Goal: Transaction & Acquisition: Purchase product/service

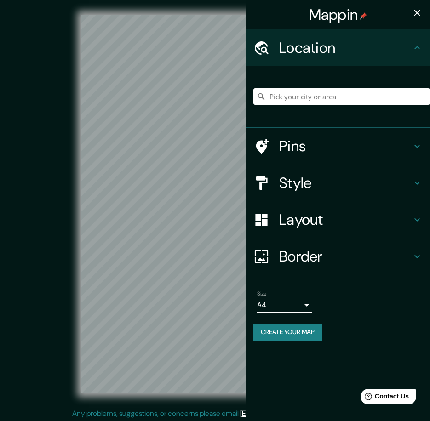
click at [372, 96] on input "Pick your city or area" at bounding box center [341, 96] width 177 height 17
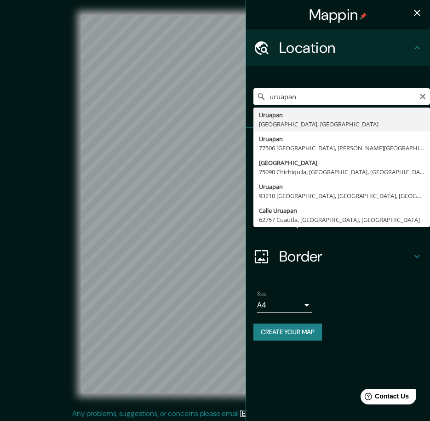
type input "[GEOGRAPHIC_DATA], [GEOGRAPHIC_DATA], [GEOGRAPHIC_DATA]"
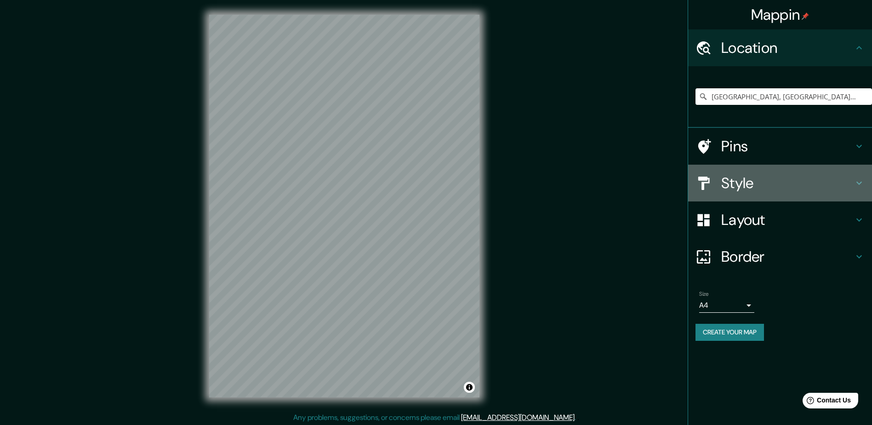
click at [430, 194] on div "Style" at bounding box center [780, 183] width 184 height 37
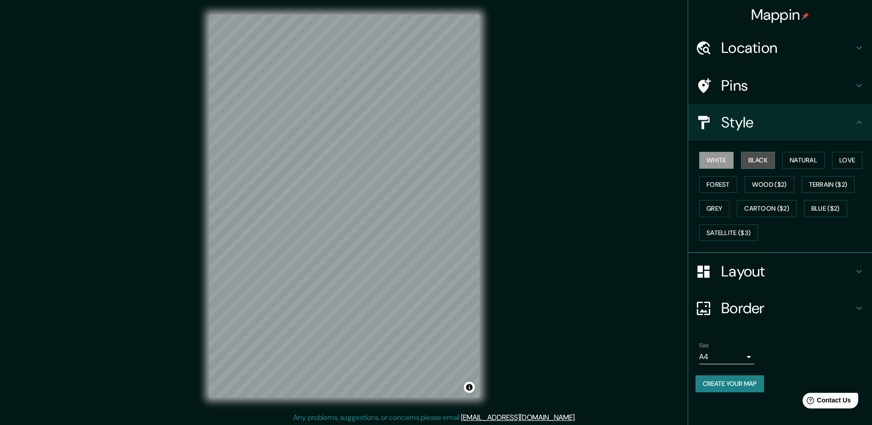
click at [430, 165] on button "Black" at bounding box center [758, 160] width 34 height 17
click at [430, 153] on button "Natural" at bounding box center [804, 160] width 42 height 17
click at [430, 155] on button "Love" at bounding box center [847, 160] width 30 height 17
click at [430, 163] on button "Natural" at bounding box center [804, 160] width 42 height 17
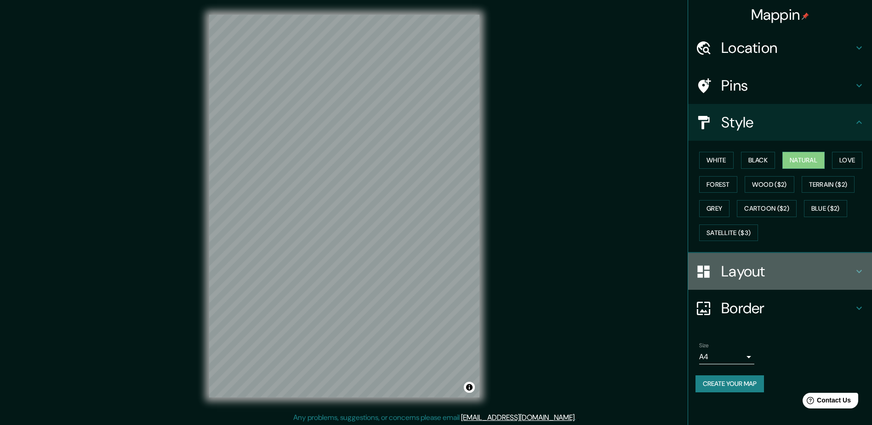
click at [430, 267] on h4 "Layout" at bounding box center [788, 271] width 132 height 18
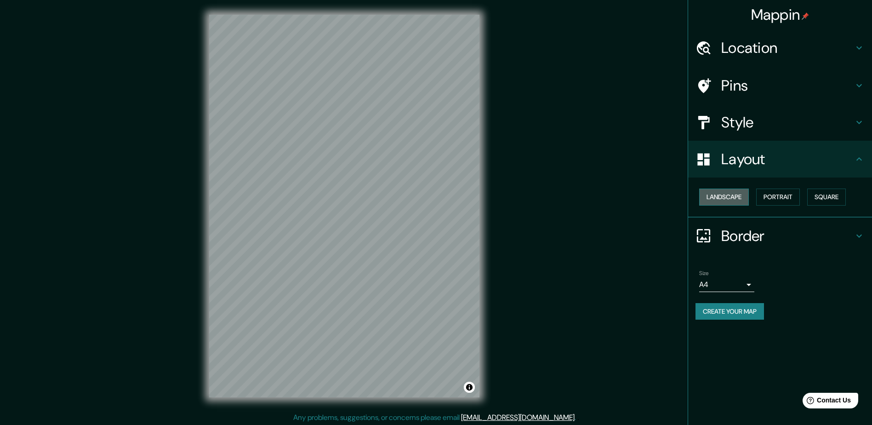
click at [430, 194] on button "Landscape" at bounding box center [724, 197] width 50 height 17
